Goal: Transaction & Acquisition: Purchase product/service

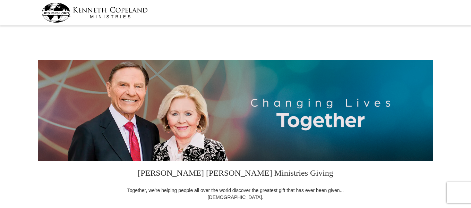
select select "OR"
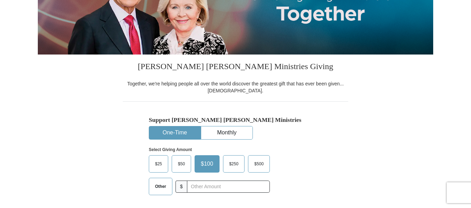
scroll to position [139, 0]
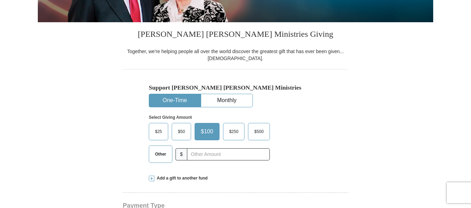
click at [184, 99] on button "One-Time" at bounding box center [174, 100] width 51 height 13
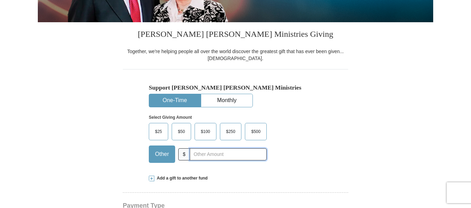
click at [205, 155] on input "text" at bounding box center [228, 154] width 77 height 12
click at [224, 153] on input "text" at bounding box center [228, 154] width 77 height 12
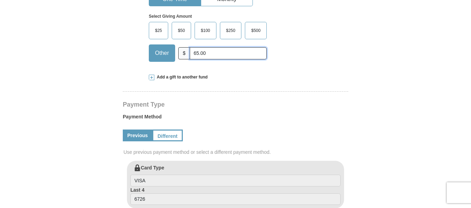
scroll to position [243, 0]
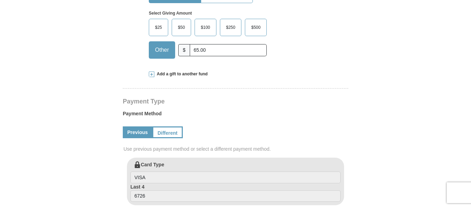
click at [158, 75] on span "Add a gift to another fund" at bounding box center [181, 74] width 53 height 6
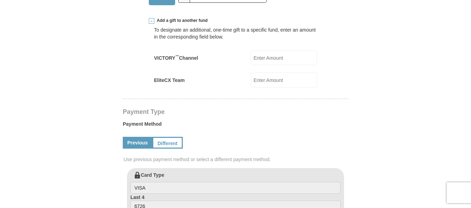
scroll to position [278, 0]
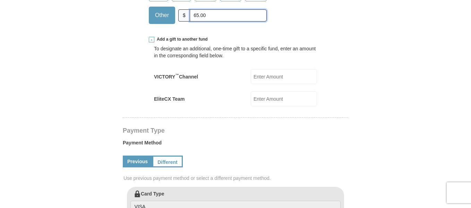
drag, startPoint x: 213, startPoint y: 15, endPoint x: 190, endPoint y: 15, distance: 23.3
click at [190, 15] on input "65.00" at bounding box center [228, 15] width 77 height 12
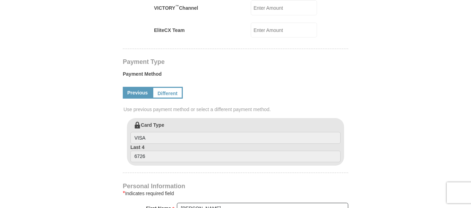
scroll to position [347, 0]
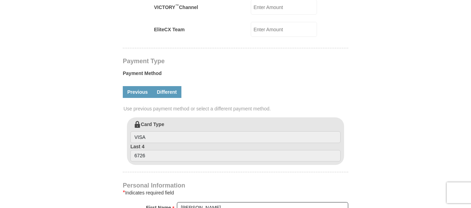
type input "125.00"
click at [165, 93] on link "Different" at bounding box center [166, 92] width 29 height 12
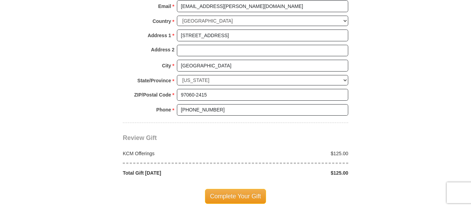
scroll to position [694, 0]
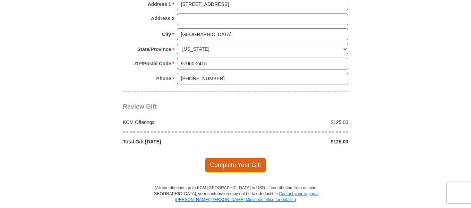
click at [233, 164] on span "Complete Your Gift" at bounding box center [235, 165] width 61 height 15
